Goal: Task Accomplishment & Management: Manage account settings

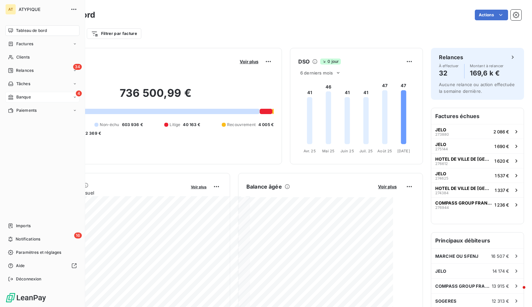
click at [18, 95] on span "Banque" at bounding box center [23, 97] width 15 height 6
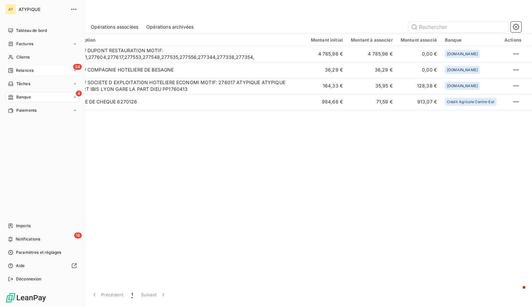
click at [56, 74] on div "34 Relances" at bounding box center [42, 70] width 74 height 11
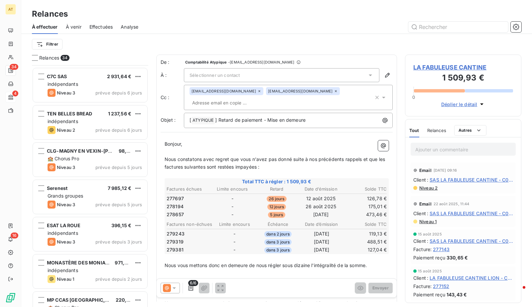
scroll to position [417, 0]
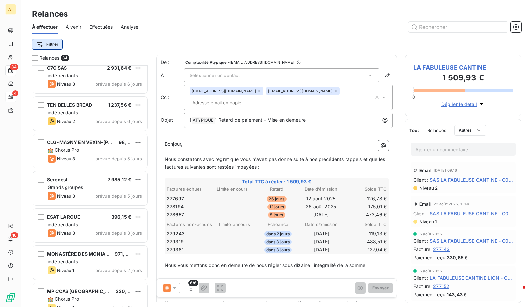
click at [42, 39] on html "AT 34 4 16 Relances À effectuer À venir Effectuées Analyse Filtrer Relances 34 …" at bounding box center [266, 153] width 532 height 307
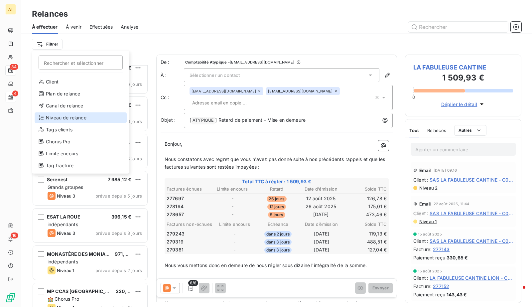
click at [66, 117] on div "Niveau de relance" at bounding box center [81, 117] width 92 height 11
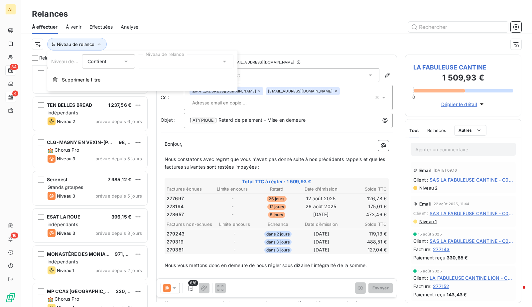
click at [181, 59] on div at bounding box center [186, 62] width 96 height 14
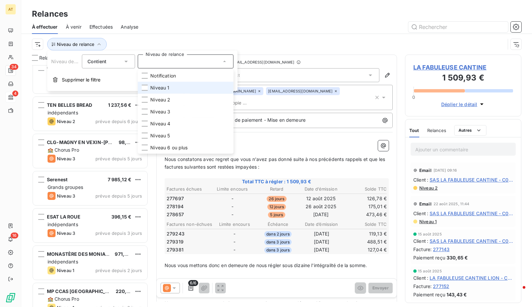
click at [176, 88] on li "Niveau 1" at bounding box center [186, 88] width 96 height 12
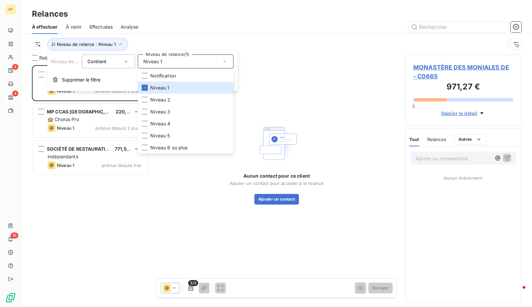
click at [238, 19] on div "Relances" at bounding box center [276, 14] width 511 height 12
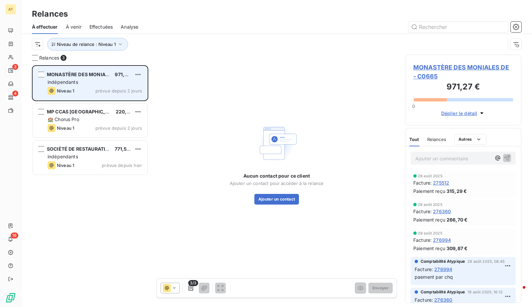
click at [110, 78] on div "MONASTÈRE DES MONIALES DE 971,27 € indépendants Niveau 1 prévue depuis 2 jours" at bounding box center [90, 83] width 114 height 34
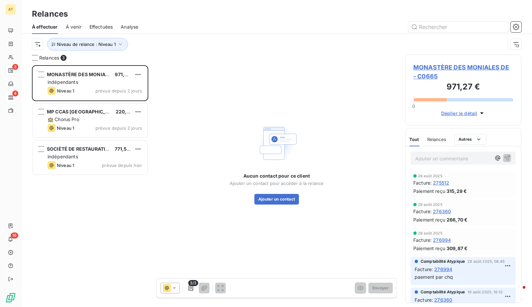
click at [249, 207] on div "Aucun contact pour ce client Ajouter un contact pour accéder à la relance Ajout…" at bounding box center [276, 163] width 241 height 217
click at [463, 72] on span "MONASTÈRE DES MONIALES DE - C0665" at bounding box center [463, 72] width 100 height 18
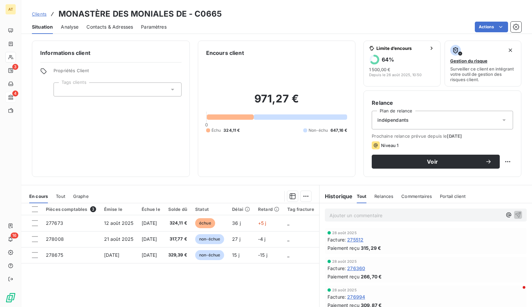
click at [209, 17] on h3 "MONASTÈRE DES MONIALES DE - C0665" at bounding box center [140, 14] width 163 height 12
click at [125, 29] on span "Contacts & Adresses" at bounding box center [109, 27] width 47 height 7
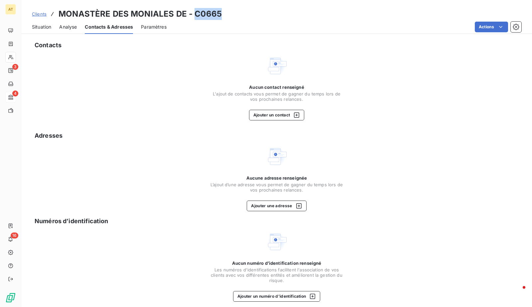
click at [207, 12] on h3 "MONASTÈRE DES MONIALES DE - C0665" at bounding box center [140, 14] width 163 height 12
click at [285, 116] on button "Ajouter un contact" at bounding box center [277, 115] width 56 height 11
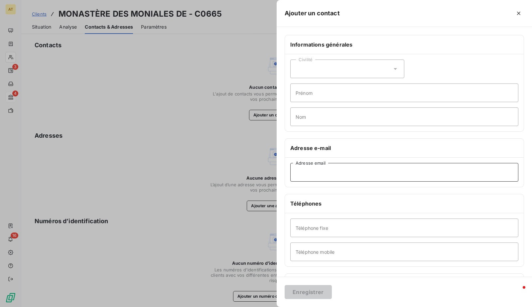
click at [318, 172] on input "Adresse email" at bounding box center [404, 172] width 228 height 19
paste input "[EMAIL_ADDRESS][DOMAIN_NAME]"
type input "[EMAIL_ADDRESS][DOMAIN_NAME]"
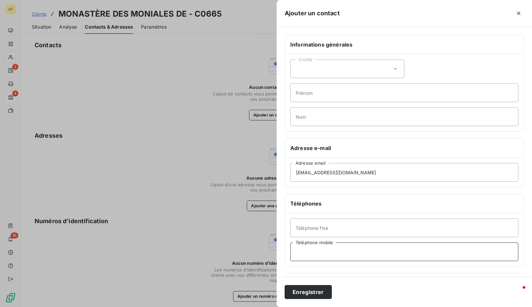
click at [317, 247] on input "Téléphone mobile" at bounding box center [404, 251] width 228 height 19
paste input "09 71 72 91 50"
type input "09 71 72 91 50"
click at [337, 224] on input "Téléphone fixe" at bounding box center [404, 227] width 228 height 19
paste input "09 71 72 91 50"
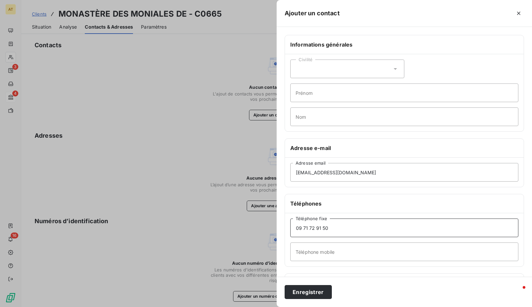
type input "09 71 72 91 50"
click at [308, 91] on input "Prénom" at bounding box center [404, 92] width 228 height 19
paste input "Soeur Gaudentia"
type input "Soeur Gaudentia"
click at [314, 292] on button "Enregistrer" at bounding box center [308, 292] width 47 height 14
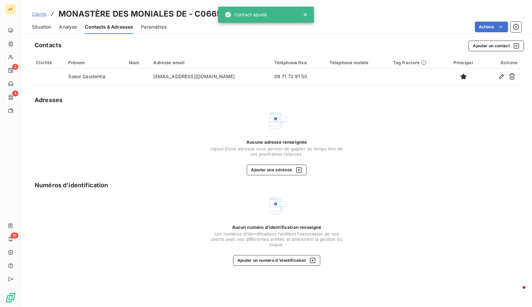
click at [49, 24] on span "Situation" at bounding box center [41, 27] width 19 height 7
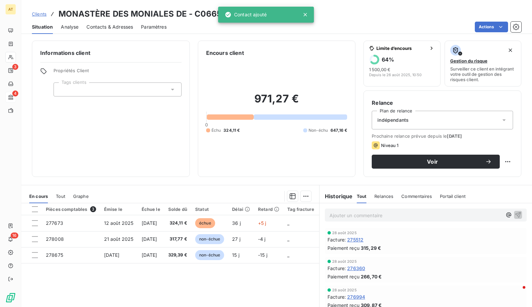
click at [127, 91] on div at bounding box center [118, 89] width 128 height 14
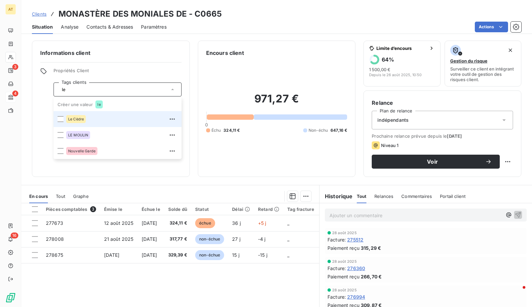
click at [95, 118] on div "Le Cèdre" at bounding box center [121, 119] width 111 height 11
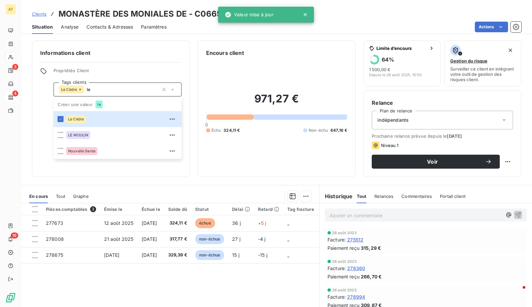
type input "le"
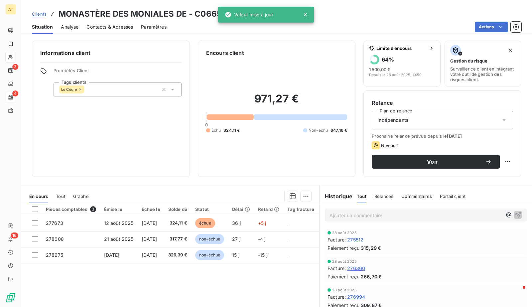
click at [257, 166] on div "971,27 € 0 Échu 324,11 € Non-échu 647,16 €" at bounding box center [276, 113] width 141 height 112
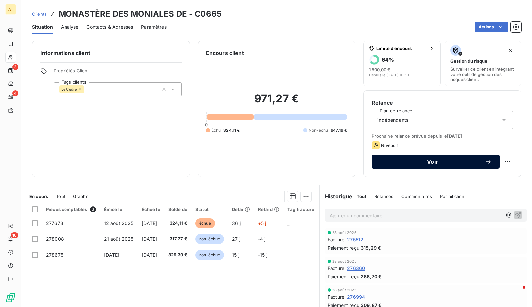
click at [419, 158] on div "Voir" at bounding box center [436, 161] width 112 height 7
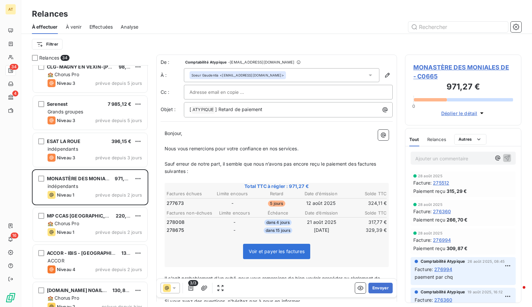
scroll to position [491, 0]
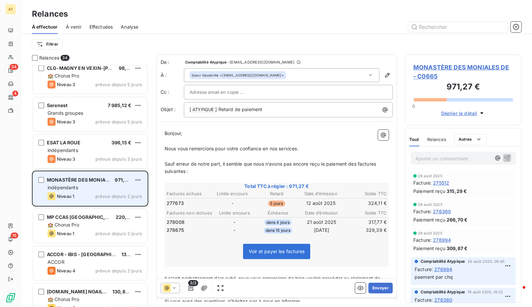
click at [111, 190] on div "indépendants" at bounding box center [95, 187] width 94 height 7
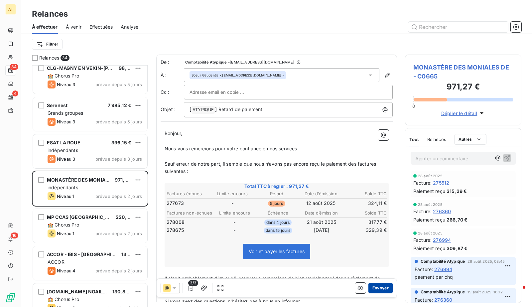
click at [377, 286] on button "Envoyer" at bounding box center [380, 288] width 24 height 11
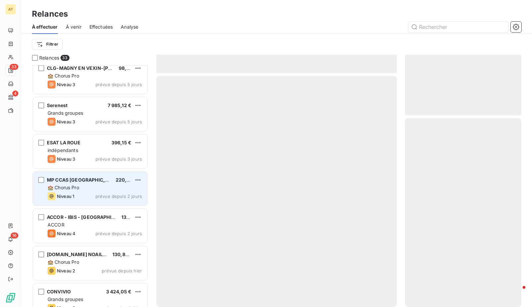
click at [71, 184] on div "🏫 Chorus Pro" at bounding box center [95, 187] width 94 height 7
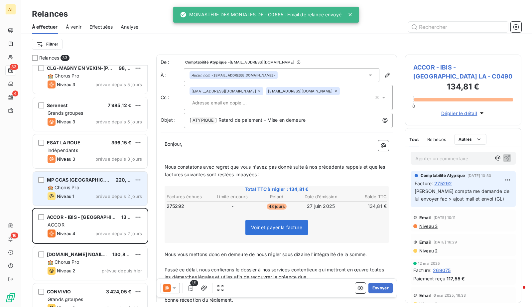
click at [89, 198] on div "Niveau 1 prévue depuis 2 jours" at bounding box center [95, 196] width 94 height 8
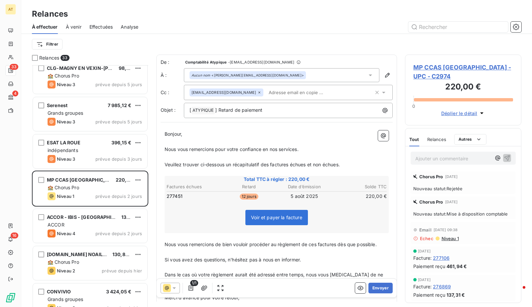
click at [449, 63] on span "MP CCAS TOULON - UPC - C2974" at bounding box center [463, 72] width 100 height 18
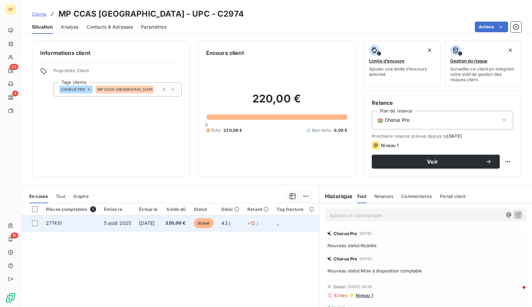
click at [57, 220] on span "277451" at bounding box center [54, 223] width 16 height 6
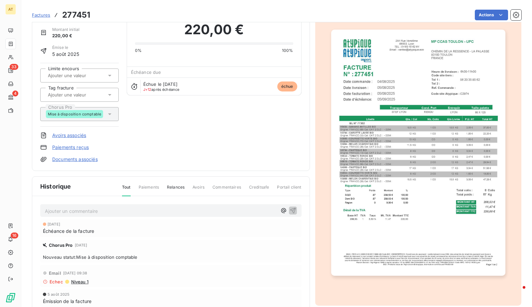
scroll to position [26, 0]
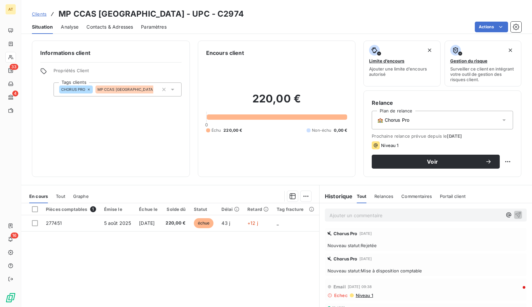
click at [117, 25] on span "Contacts & Adresses" at bounding box center [109, 27] width 47 height 7
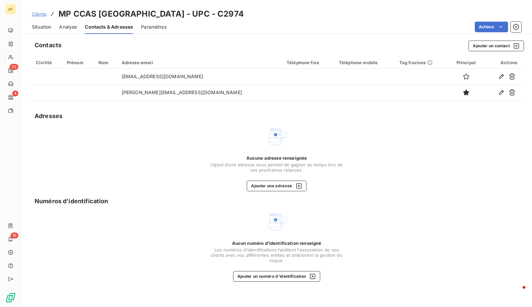
click at [50, 29] on span "Situation" at bounding box center [41, 27] width 19 height 7
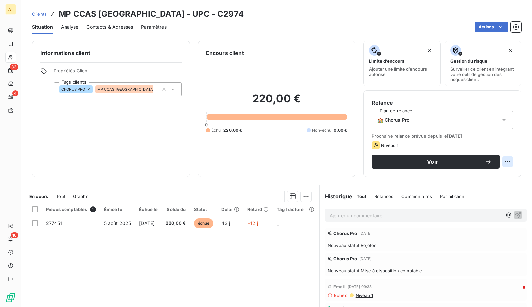
click at [504, 158] on html "AT 33 4 16 Clients MP CCAS TOULON - UPC - C2974 Situation Analyse Contacts & Ad…" at bounding box center [266, 153] width 532 height 307
click at [488, 172] on div "Replanifier cette action" at bounding box center [481, 175] width 60 height 11
select select "8"
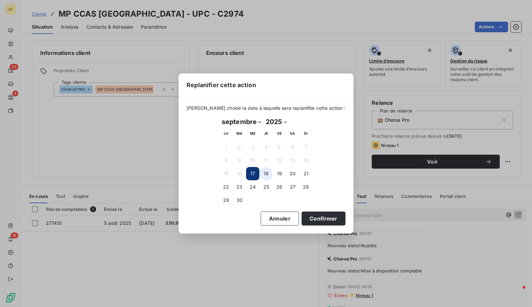
click at [265, 172] on button "18" at bounding box center [265, 173] width 13 height 13
click at [310, 213] on button "Confirmer" at bounding box center [324, 218] width 44 height 14
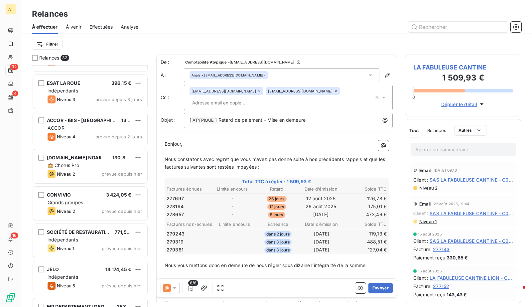
scroll to position [553, 0]
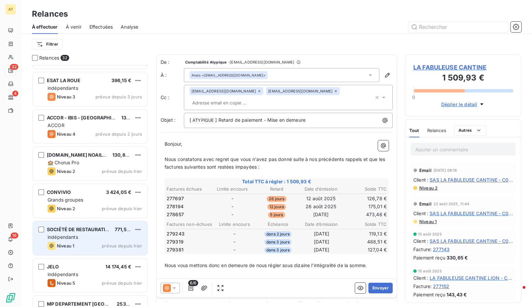
click at [99, 237] on div "indépendants" at bounding box center [95, 237] width 94 height 7
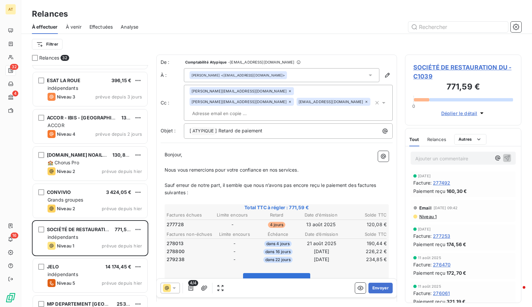
click at [447, 67] on span "SOCIÉTÉ DE RESTAURATION DU - C1039" at bounding box center [463, 72] width 100 height 18
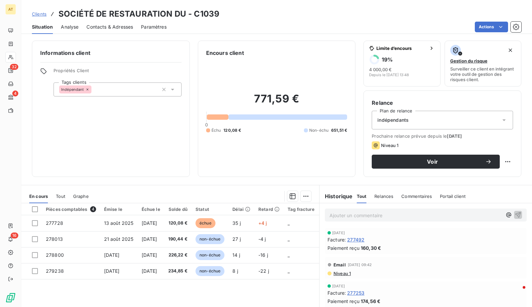
click at [205, 11] on h3 "SOCIÉTÉ DE RESTAURATION DU - C1039" at bounding box center [139, 14] width 161 height 12
copy h3 "C1039"
click at [117, 28] on span "Contacts & Adresses" at bounding box center [109, 27] width 47 height 7
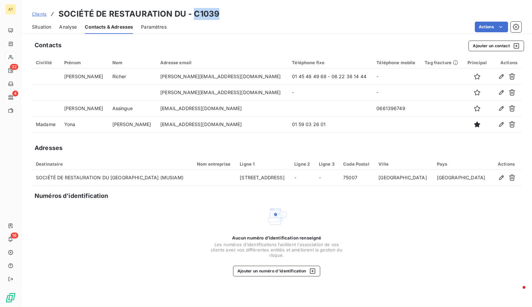
click at [37, 25] on span "Situation" at bounding box center [41, 27] width 19 height 7
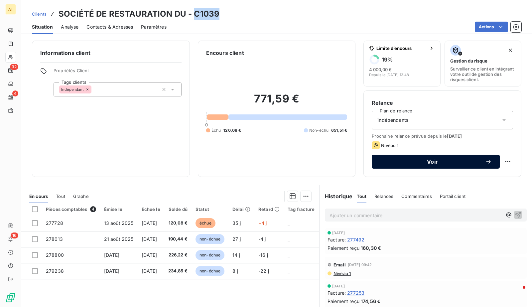
click at [439, 161] on span "Voir" at bounding box center [432, 161] width 105 height 5
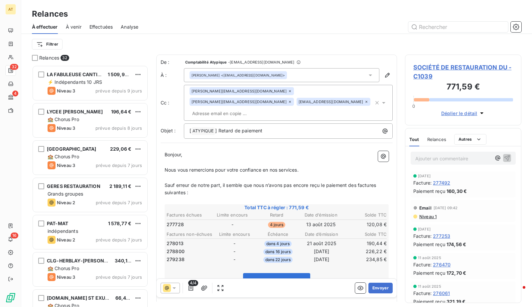
scroll to position [242, 116]
click at [376, 285] on button "Envoyer" at bounding box center [380, 288] width 24 height 11
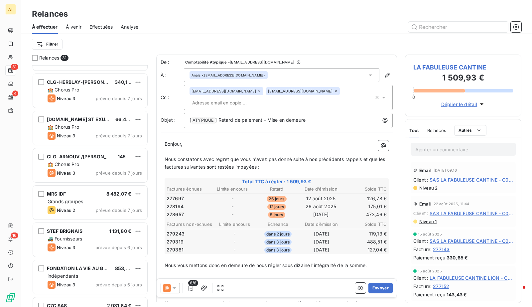
scroll to position [64, 0]
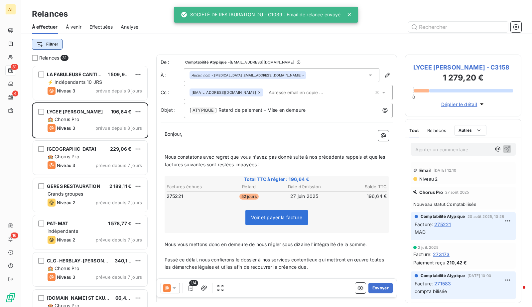
click at [51, 46] on html "AT 31 4 16 Relances À effectuer À venir Effectuées Analyse Filtrer Relances 31 …" at bounding box center [266, 153] width 532 height 307
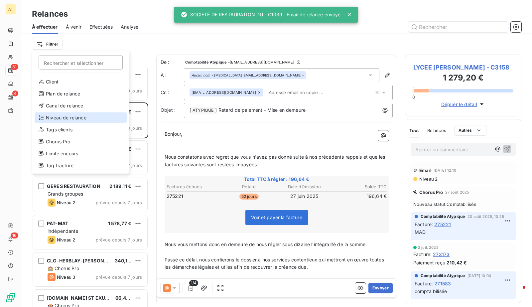
click at [70, 117] on div "Niveau de relance" at bounding box center [81, 117] width 92 height 11
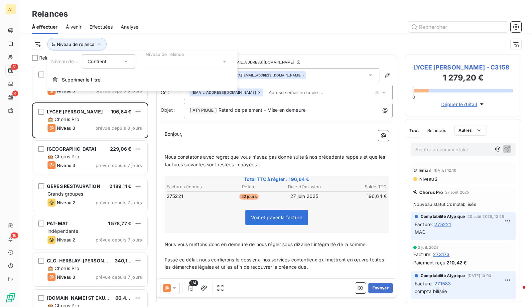
click at [170, 67] on div at bounding box center [186, 62] width 96 height 14
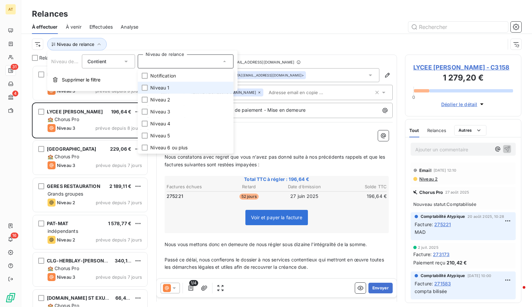
click at [166, 86] on span "Niveau 1" at bounding box center [159, 87] width 19 height 7
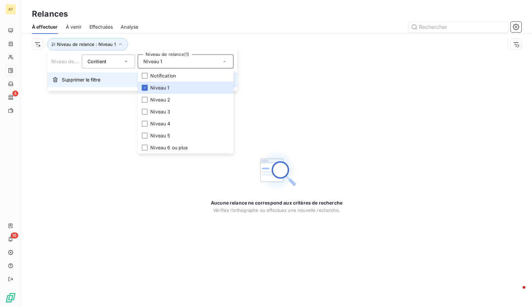
click at [93, 78] on span "Supprimer le filtre" at bounding box center [81, 79] width 39 height 7
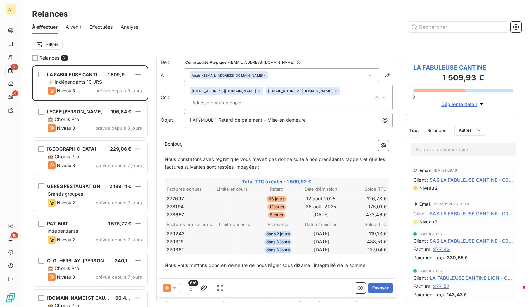
scroll to position [242, 116]
click at [58, 43] on html "AT 31 4 16 Relances À effectuer À venir Effectuées Analyse Filtrer Relances 31 …" at bounding box center [266, 153] width 532 height 307
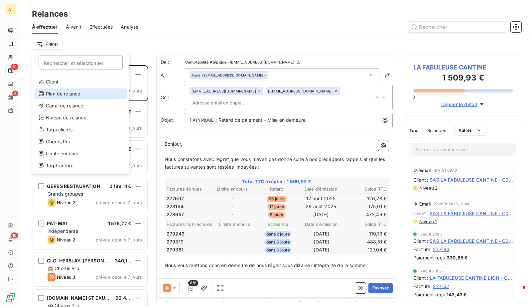
click at [71, 92] on div "Plan de relance" at bounding box center [81, 93] width 92 height 11
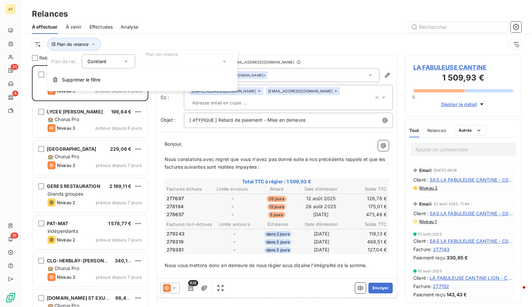
click at [161, 64] on div at bounding box center [186, 62] width 96 height 14
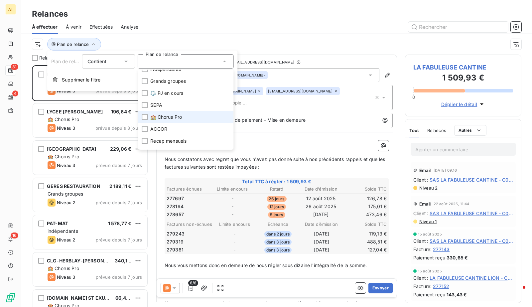
scroll to position [7, 0]
click at [167, 126] on li "ACCOR" at bounding box center [186, 129] width 96 height 12
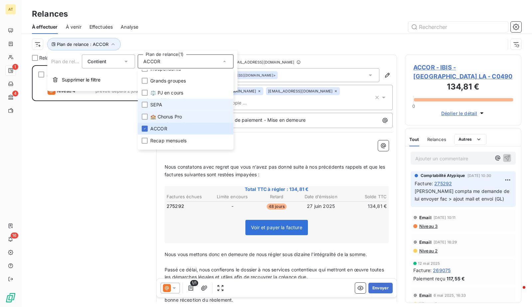
scroll to position [242, 116]
click at [68, 167] on div "ACCOR - IBIS - NEW PARIS LA 134,81 € ACCOR Niveau 4 prévue depuis 2 jours" at bounding box center [90, 186] width 116 height 242
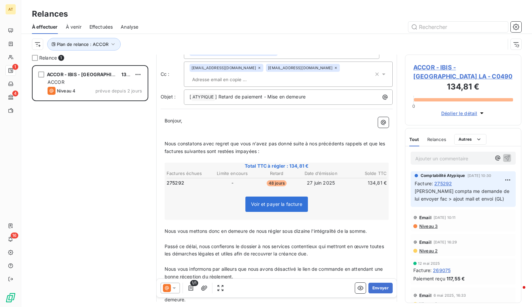
scroll to position [0, 0]
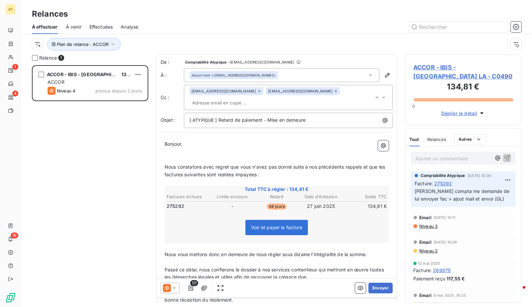
click at [439, 72] on span "ACCOR - IBIS - NEW PARIS LA - C0490" at bounding box center [463, 72] width 100 height 18
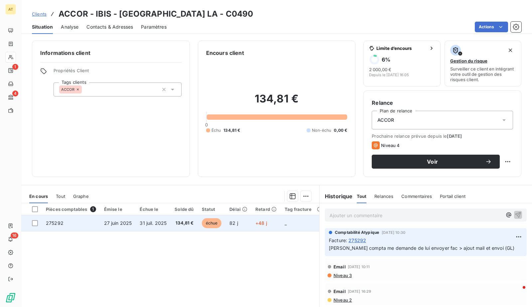
click at [101, 220] on td "27 juin 2025" at bounding box center [118, 223] width 36 height 16
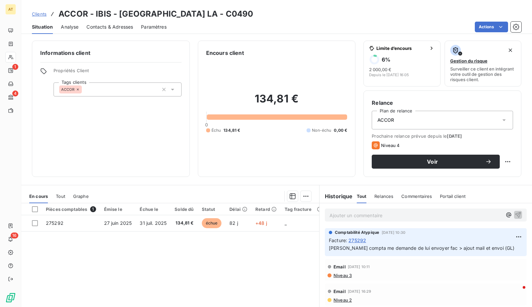
click at [105, 28] on span "Contacts & Adresses" at bounding box center [109, 27] width 47 height 7
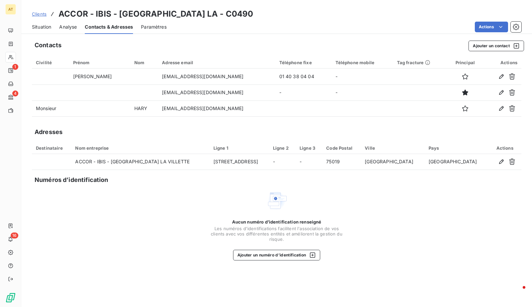
click at [49, 26] on span "Situation" at bounding box center [41, 27] width 19 height 7
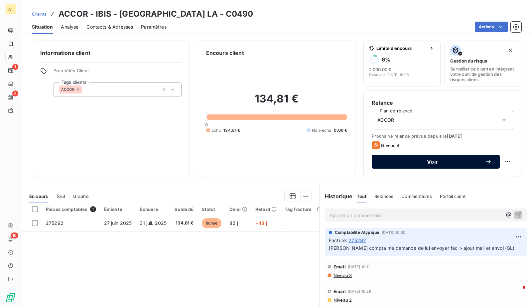
click at [439, 164] on button "Voir" at bounding box center [436, 162] width 128 height 14
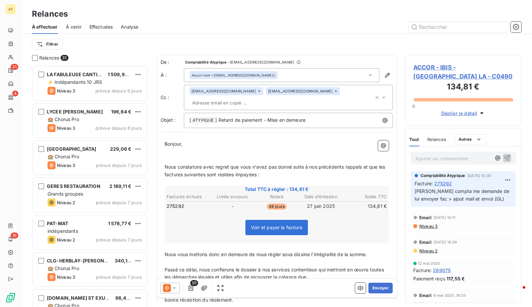
scroll to position [242, 116]
click at [430, 70] on span "ACCOR - IBIS - NEW PARIS LA - C0490" at bounding box center [463, 72] width 100 height 18
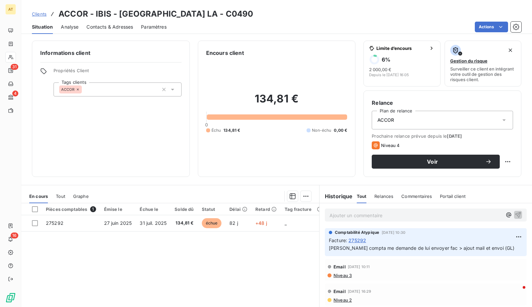
click at [203, 15] on h3 "ACCOR - IBIS - NEW PARIS LA - C0490" at bounding box center [156, 14] width 195 height 12
copy h3 "C0490"
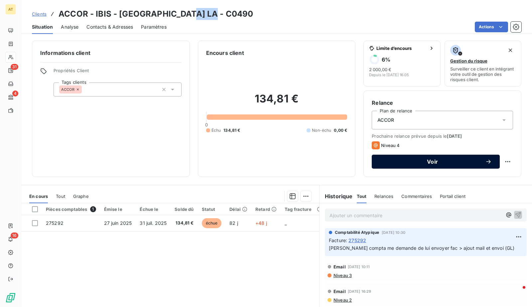
click at [414, 160] on span "Voir" at bounding box center [432, 161] width 105 height 5
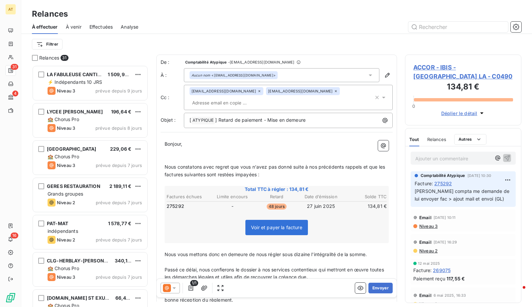
scroll to position [242, 116]
click at [381, 287] on button "Envoyer" at bounding box center [380, 288] width 24 height 11
